Goal: Task Accomplishment & Management: Use online tool/utility

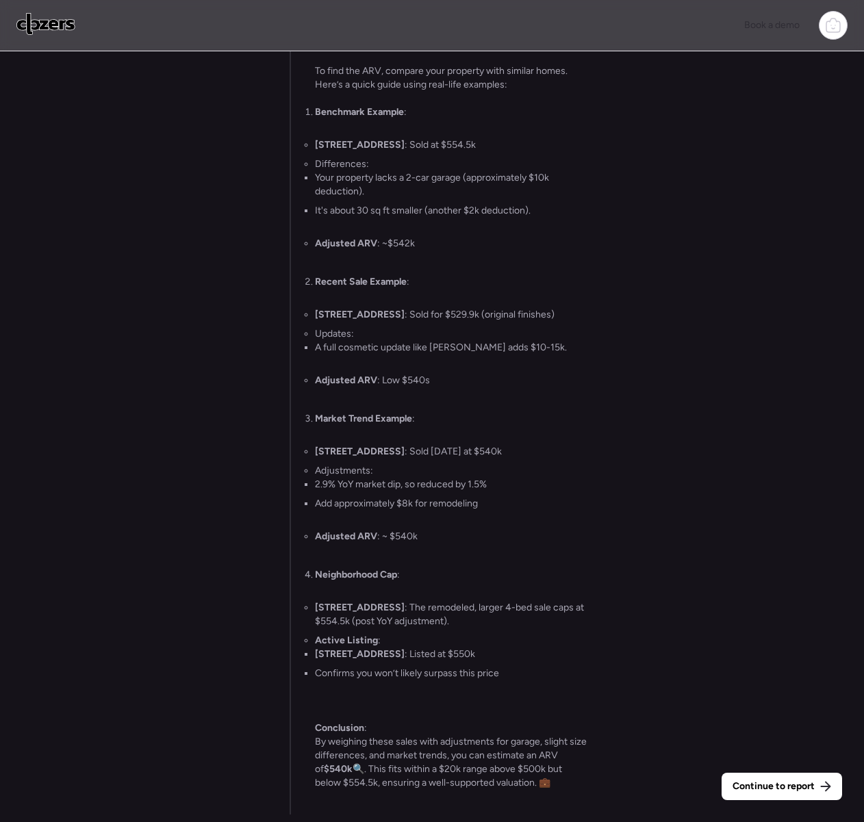
click at [794, 771] on div "Continue to report Gathering all comps... I found 100 possible comps near 4540 …" at bounding box center [432, 438] width 864 height 774
click at [794, 774] on div "Continue to report" at bounding box center [782, 786] width 121 height 27
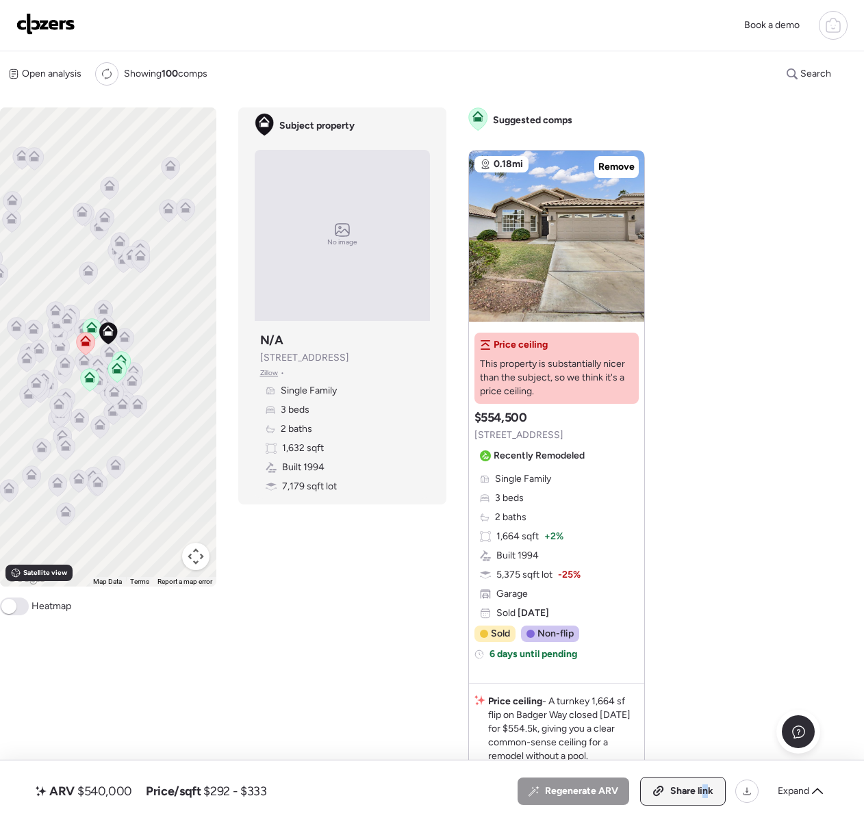
click at [704, 794] on span "Share link" at bounding box center [691, 792] width 43 height 14
click at [40, 27] on img at bounding box center [45, 24] width 59 height 22
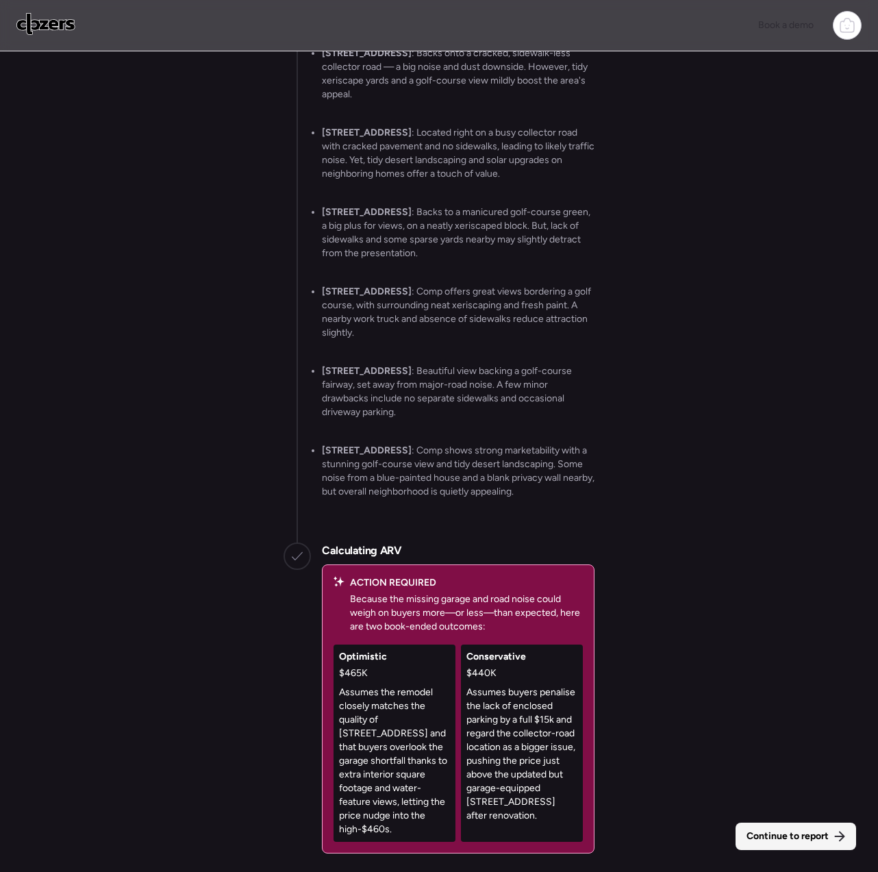
click at [768, 833] on span "Continue to report" at bounding box center [787, 836] width 82 height 14
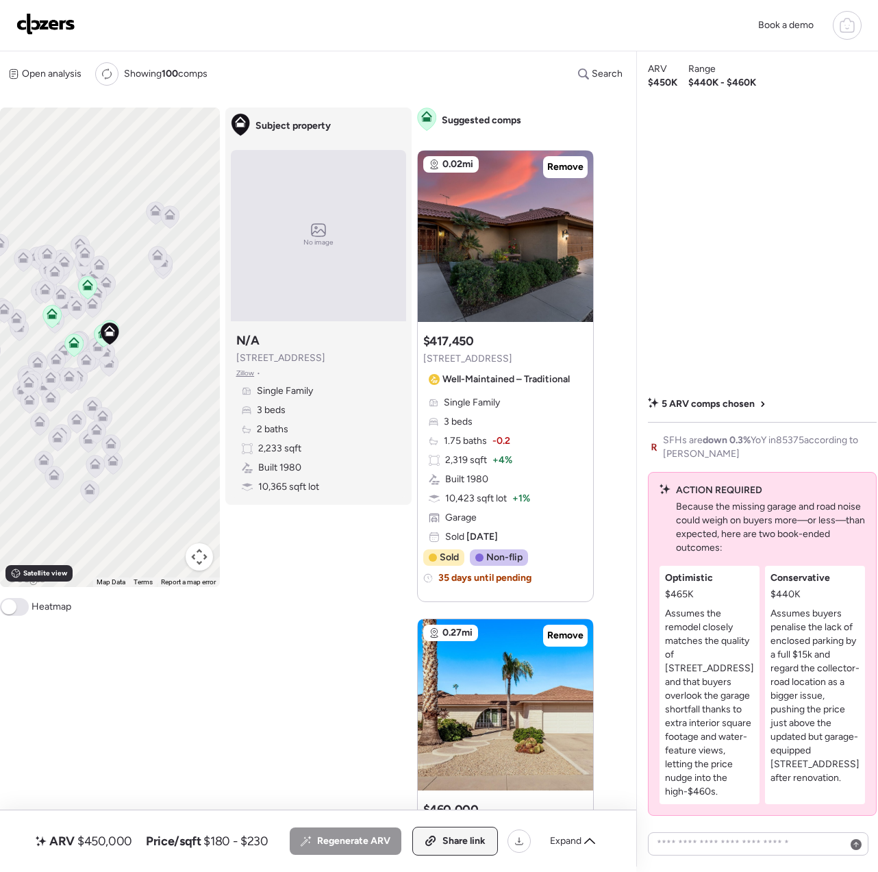
click at [458, 842] on span "Share link" at bounding box center [463, 841] width 43 height 14
click at [53, 23] on img at bounding box center [45, 24] width 59 height 22
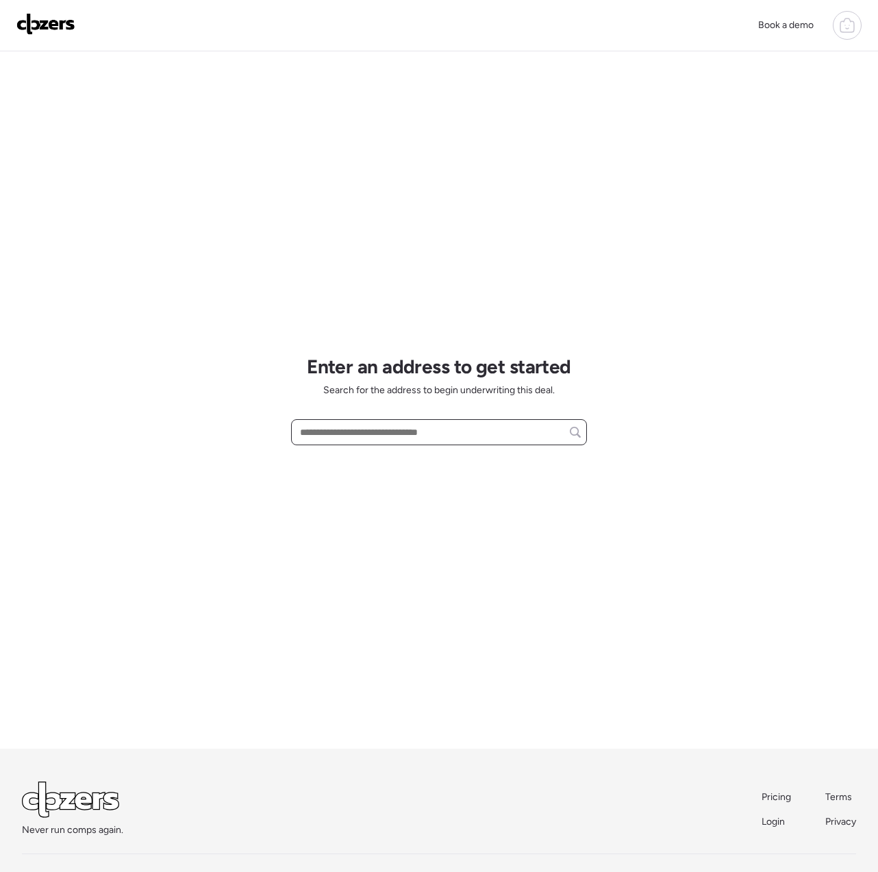
click at [370, 427] on input "text" at bounding box center [438, 431] width 283 height 19
paste input "**********"
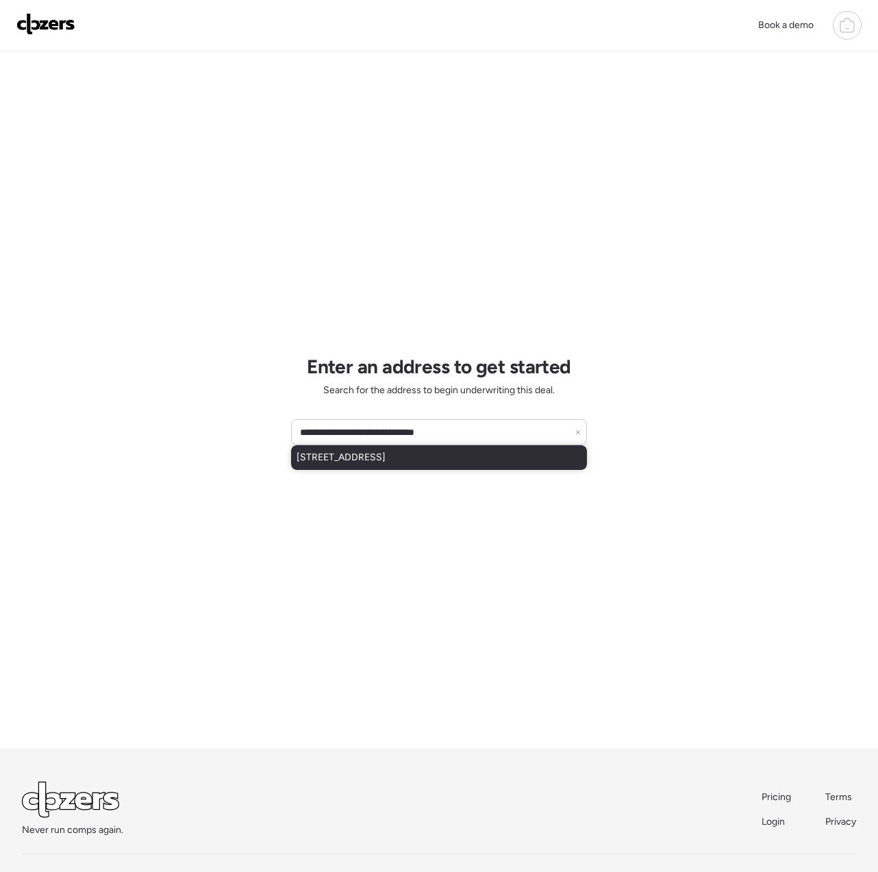
click at [367, 467] on div "[STREET_ADDRESS]" at bounding box center [439, 457] width 296 height 25
type input "**********"
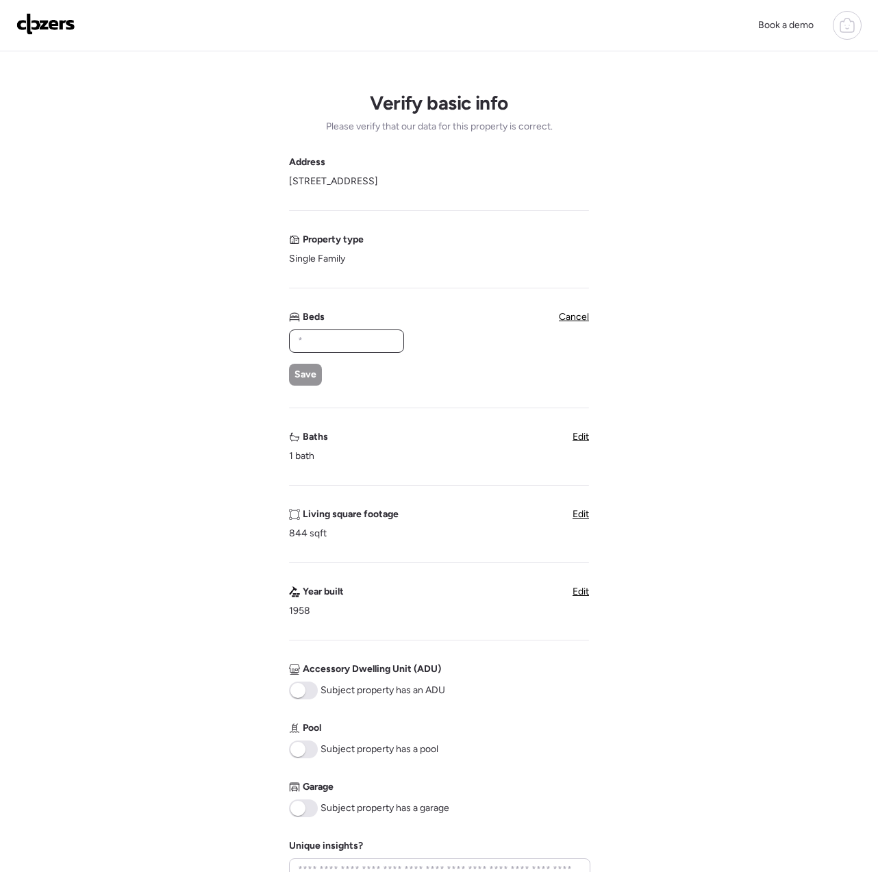
drag, startPoint x: 367, startPoint y: 467, endPoint x: 328, endPoint y: 337, distance: 135.8
click at [328, 337] on input "text" at bounding box center [346, 340] width 103 height 19
type input "*"
drag, startPoint x: 328, startPoint y: 337, endPoint x: 311, endPoint y: 372, distance: 38.9
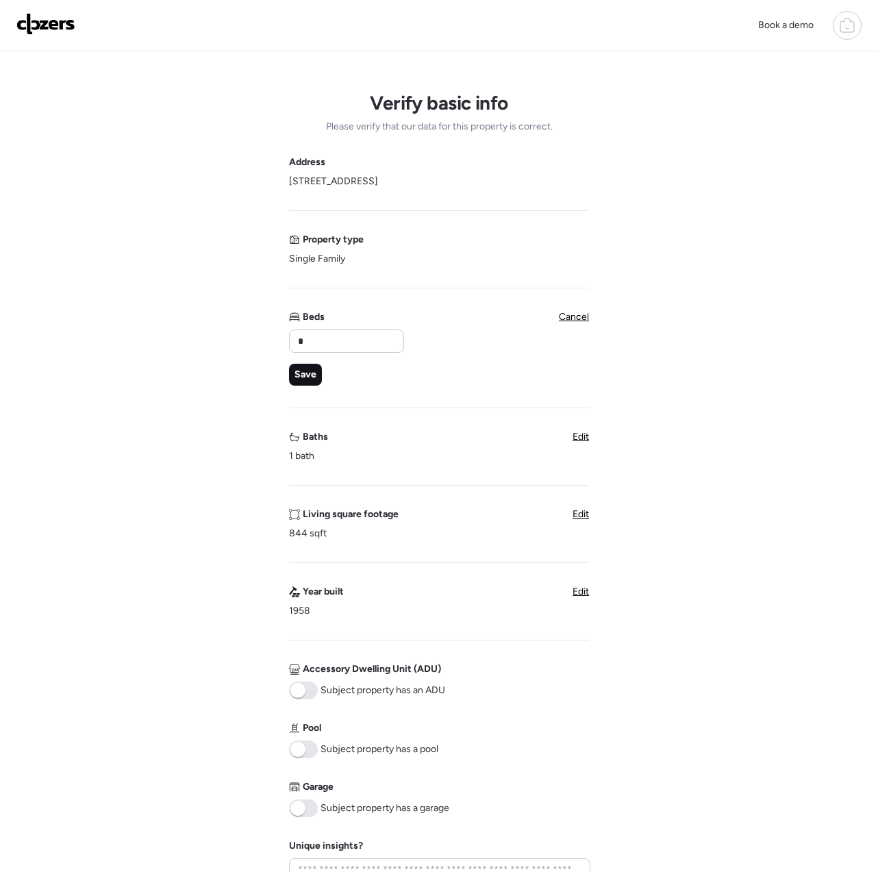
click at [311, 372] on span "Save" at bounding box center [305, 375] width 22 height 14
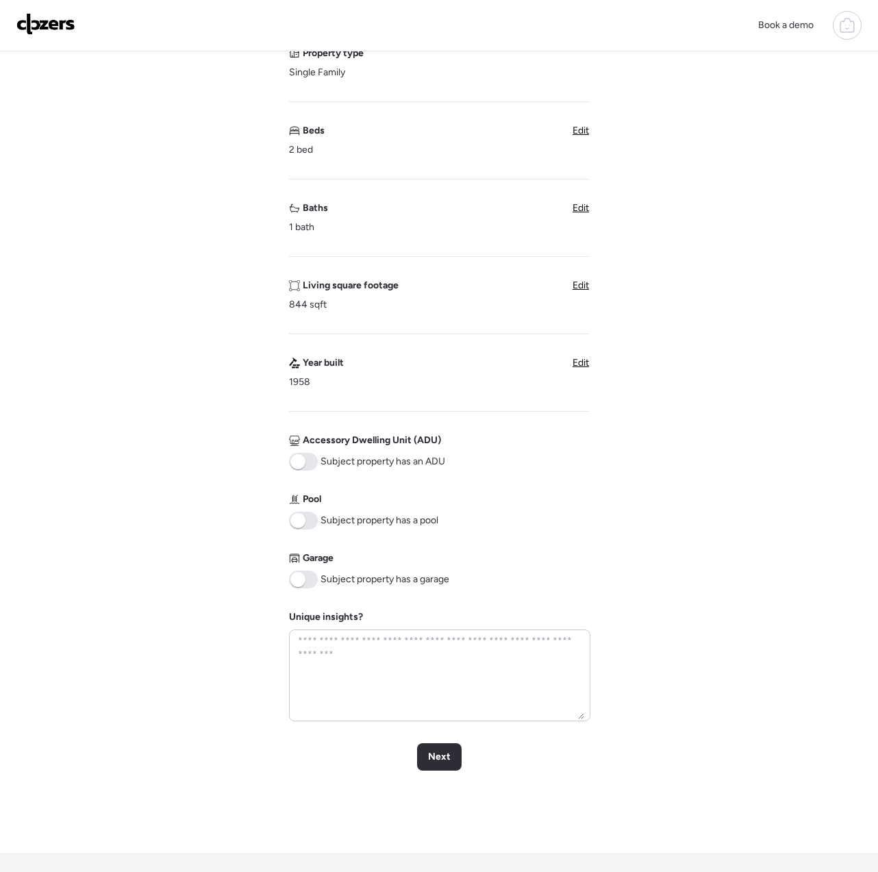
scroll to position [189, 0]
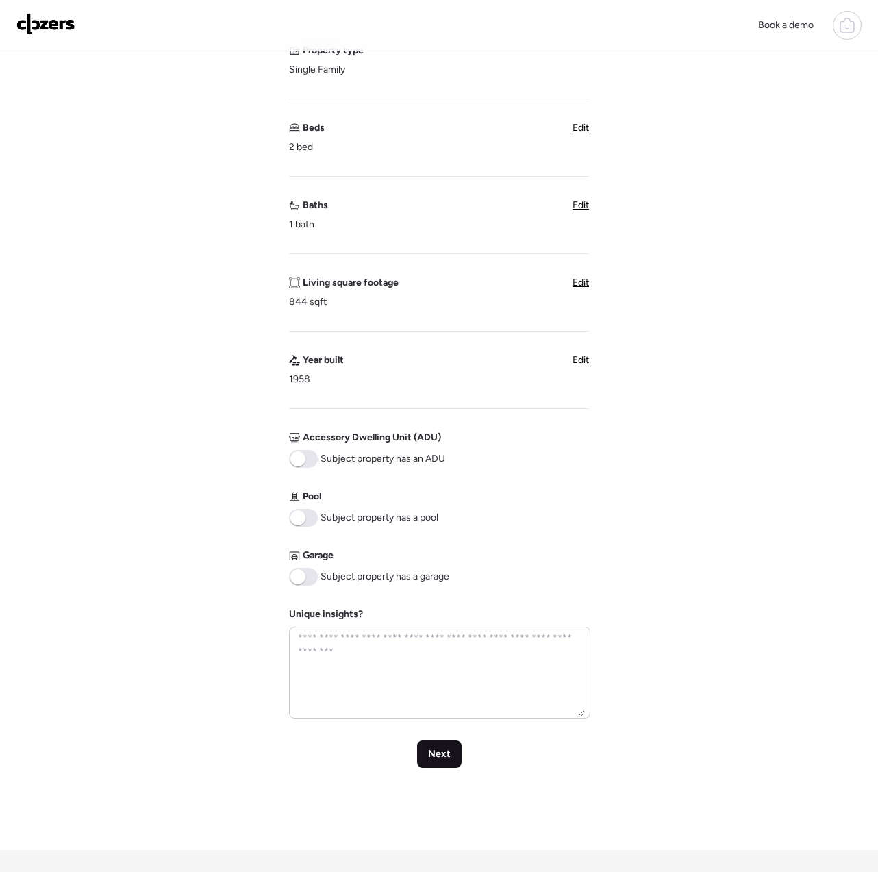
drag, startPoint x: 311, startPoint y: 372, endPoint x: 448, endPoint y: 755, distance: 407.4
click at [448, 755] on span "Next" at bounding box center [439, 754] width 23 height 14
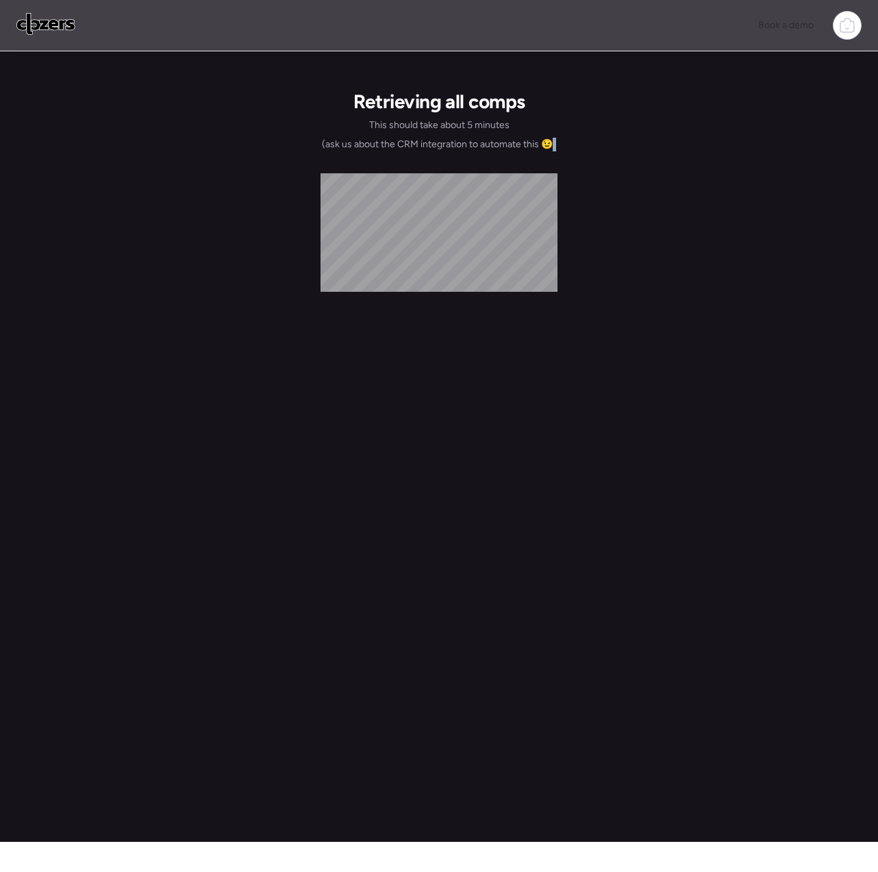
click at [448, 755] on div "Retrieving all comps This should take about 5 minutes (ask us about the CRM int…" at bounding box center [439, 446] width 856 height 790
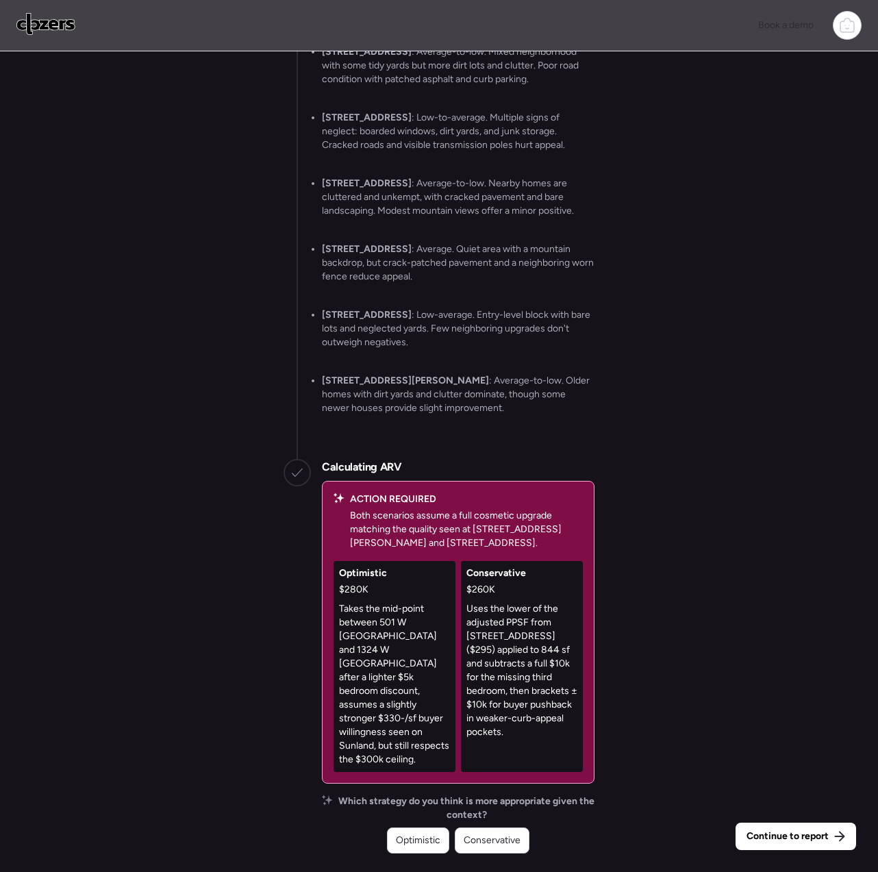
click at [496, 846] on div "Conservative" at bounding box center [492, 840] width 75 height 26
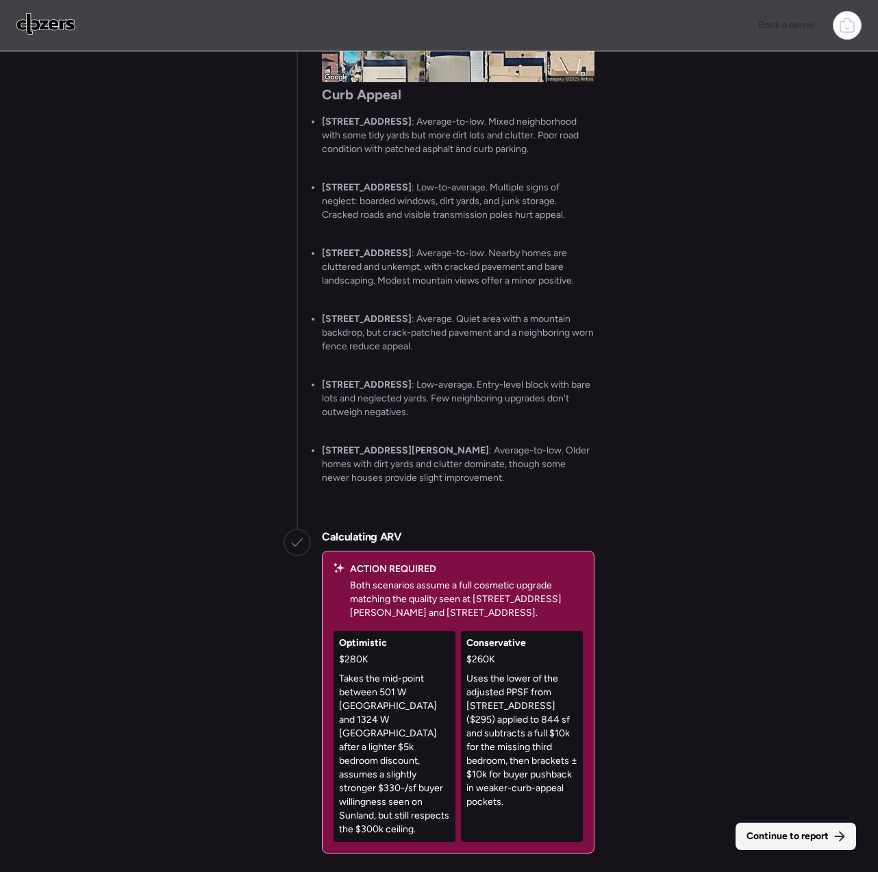
click at [750, 831] on span "Continue to report" at bounding box center [787, 836] width 82 height 14
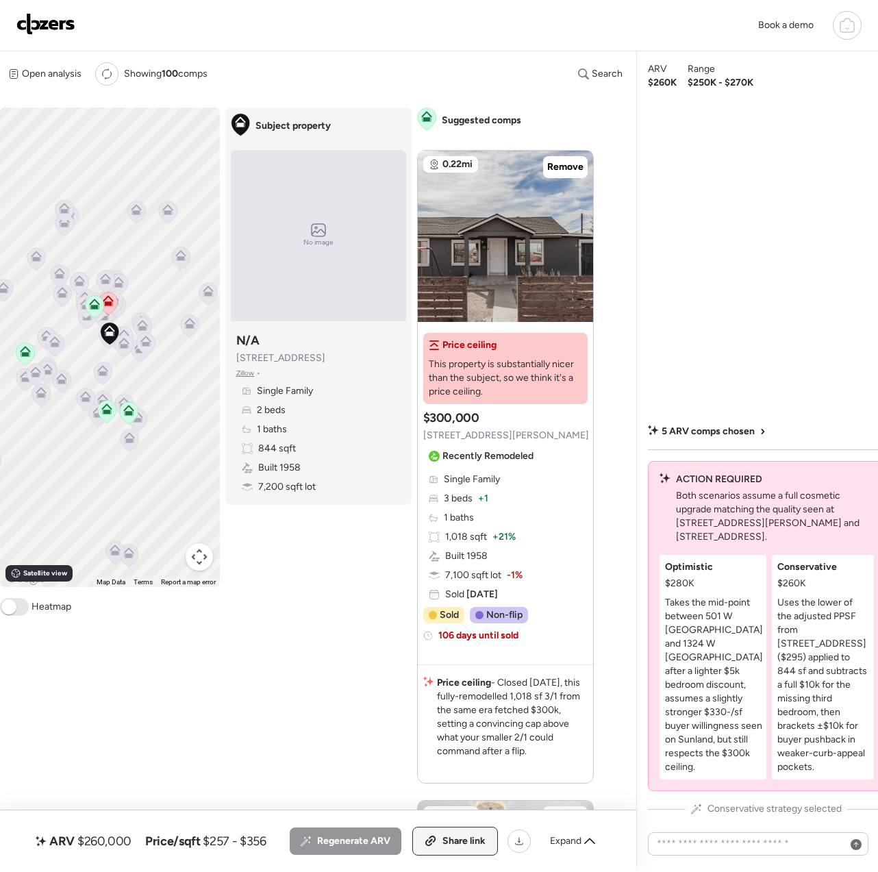
click at [430, 844] on icon at bounding box center [431, 840] width 12 height 11
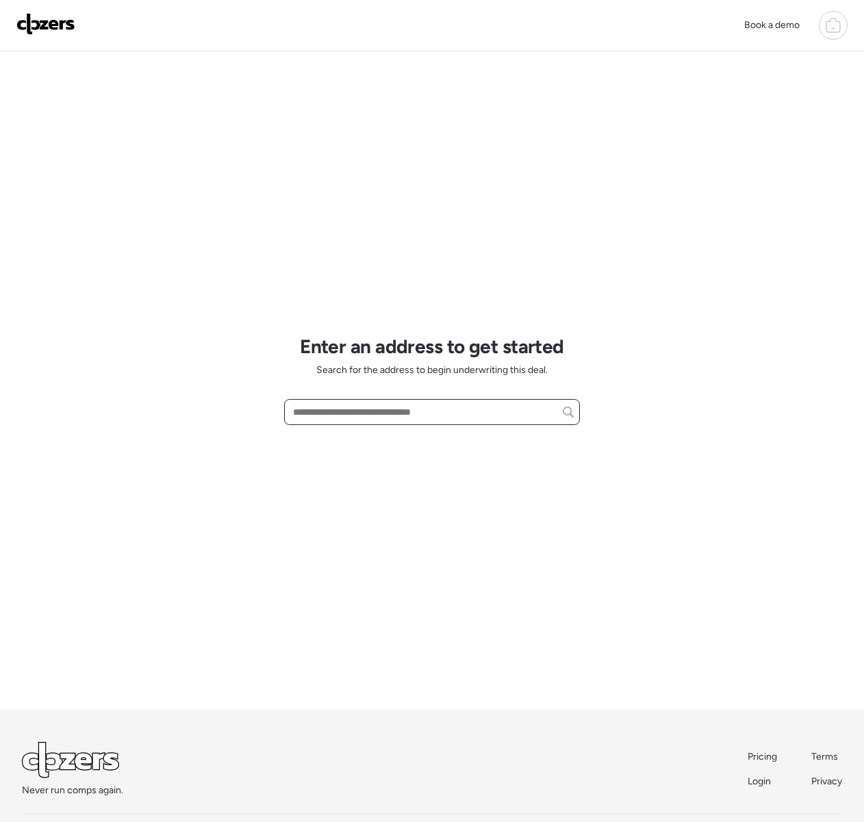
click at [312, 415] on input "text" at bounding box center [431, 412] width 283 height 19
paste input "**********"
click at [369, 445] on div "3343 N 61st Dr, Phoenix, AZ, 85033" at bounding box center [432, 437] width 296 height 25
type input "**********"
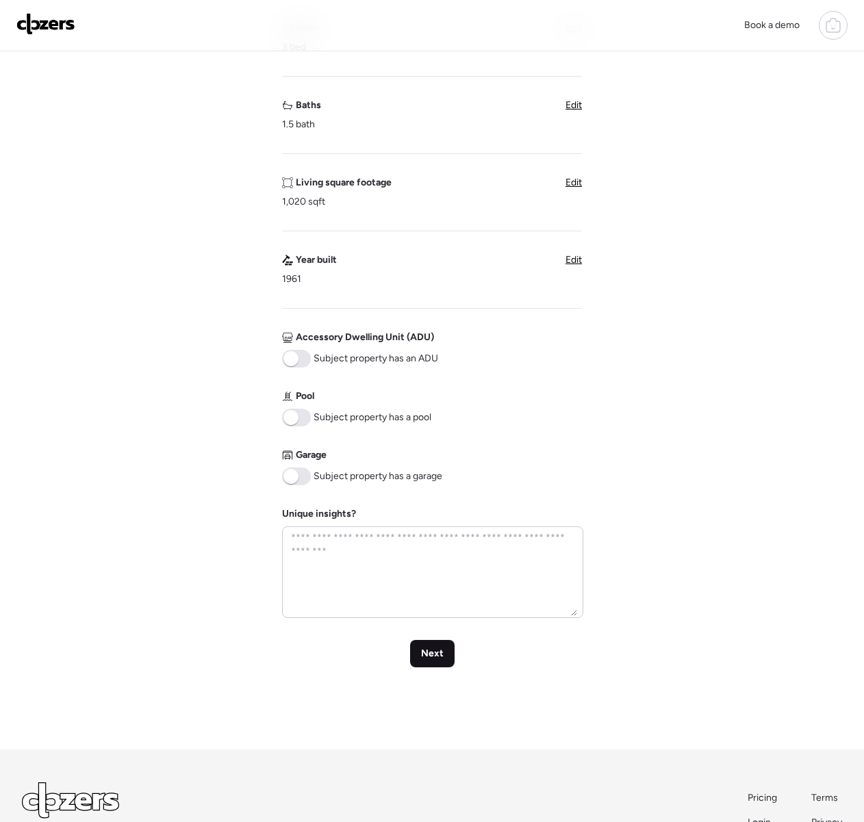
scroll to position [294, 0]
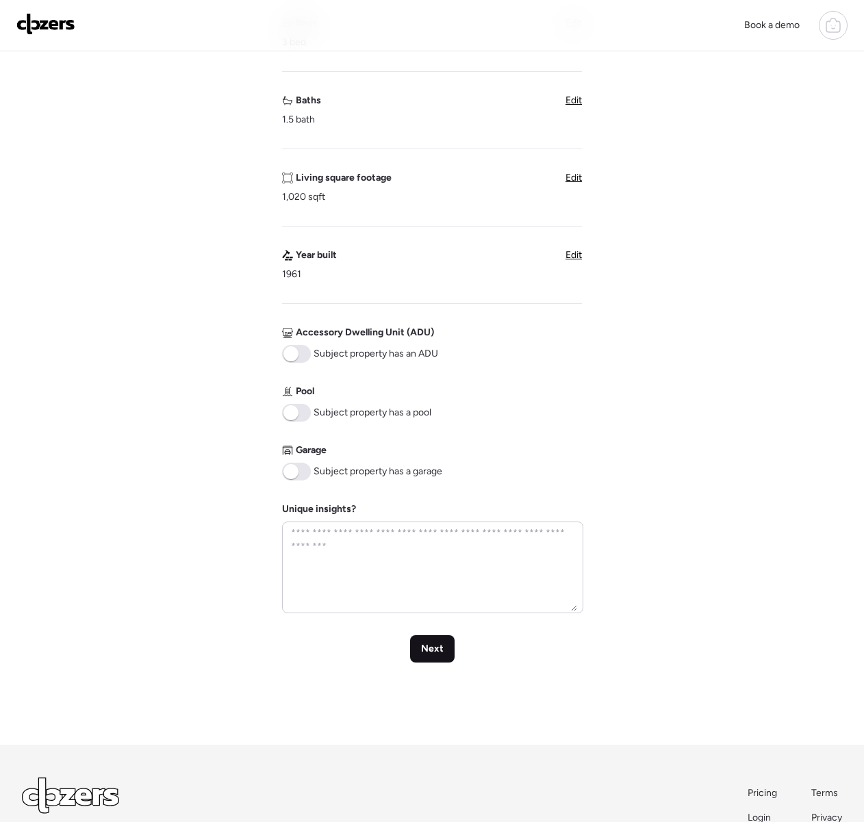
click at [430, 652] on span "Next" at bounding box center [432, 649] width 23 height 14
